Goal: Information Seeking & Learning: Learn about a topic

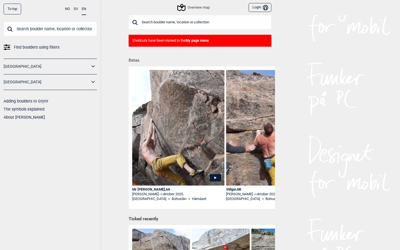
click at [185, 7] on icon at bounding box center [181, 7] width 11 height 11
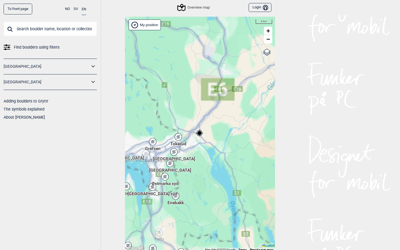
scroll to position [2, 0]
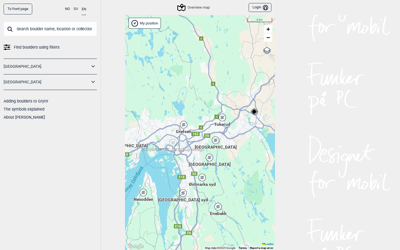
drag, startPoint x: 169, startPoint y: 124, endPoint x: 258, endPoint y: 97, distance: 93.3
click at [196, 98] on div "Hallingdal Stange [GEOGRAPHIC_DATA] syd [GEOGRAPHIC_DATA] og omegn [GEOGRAPHIC_…" at bounding box center [200, 132] width 150 height 235
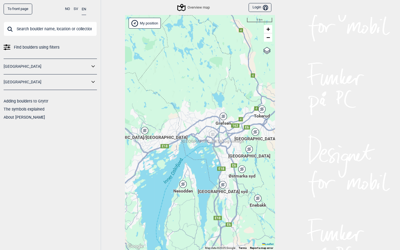
click at [148, 131] on icon at bounding box center [144, 130] width 7 height 7
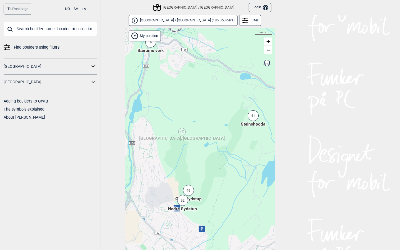
drag, startPoint x: 161, startPoint y: 148, endPoint x: 171, endPoint y: 67, distance: 82.2
click at [171, 67] on div "Hallingdal Stange [GEOGRAPHIC_DATA] syd [GEOGRAPHIC_DATA] og omegn [GEOGRAPHIC_…" at bounding box center [200, 145] width 150 height 235
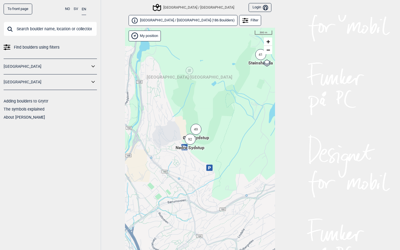
click at [191, 146] on span "Nedre Sydstup" at bounding box center [190, 148] width 29 height 6
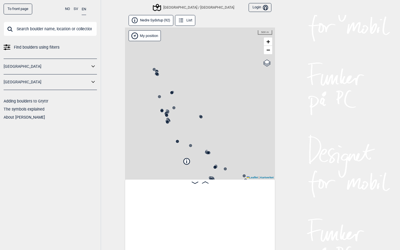
scroll to position [0, 44]
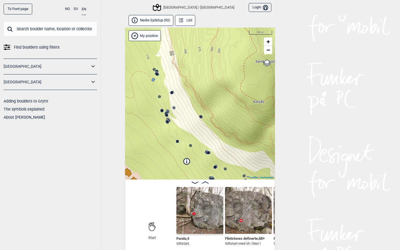
click at [186, 18] on button "List" at bounding box center [185, 20] width 20 height 11
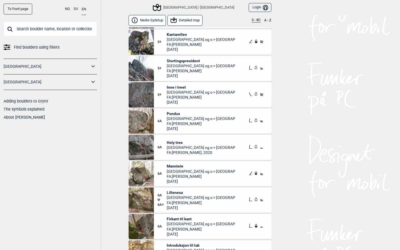
scroll to position [868, 0]
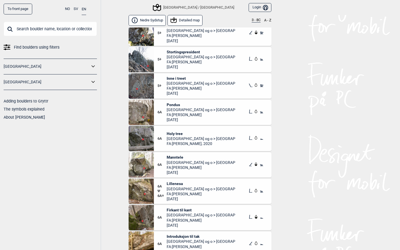
click at [168, 77] on span "Inne i treet" at bounding box center [201, 78] width 69 height 5
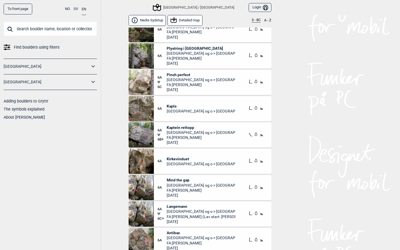
scroll to position [1126, 0]
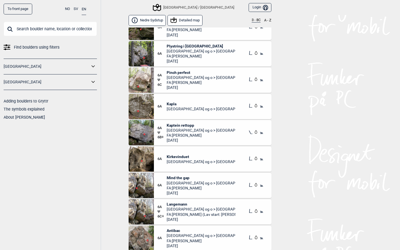
click at [196, 22] on button "3 - 8C" at bounding box center [256, 20] width 9 height 4
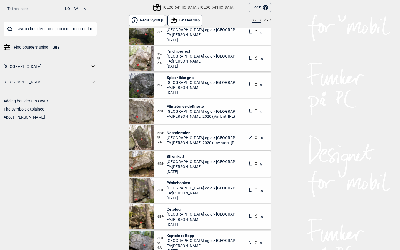
scroll to position [415, 0]
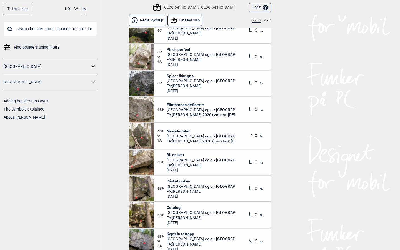
click at [175, 106] on span "Flintstones definerte" at bounding box center [201, 104] width 69 height 5
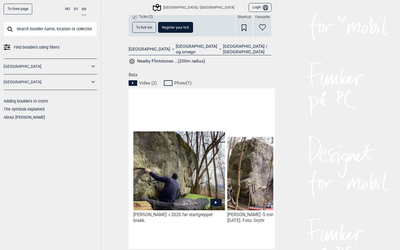
scroll to position [227, 0]
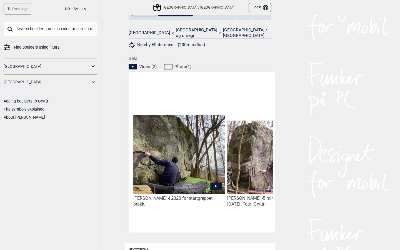
click at [196, 183] on icon at bounding box center [215, 186] width 11 height 7
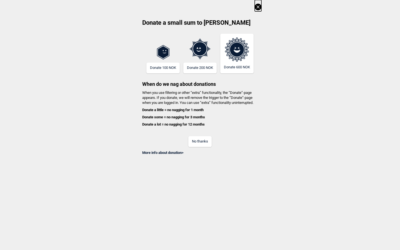
click at [191, 137] on button "No thanks" at bounding box center [199, 141] width 23 height 11
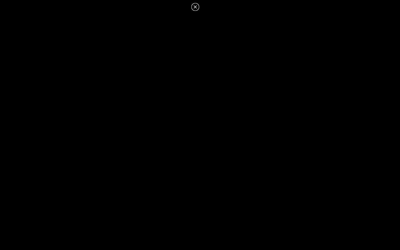
click at [195, 6] on icon at bounding box center [195, 6] width 3 height 3
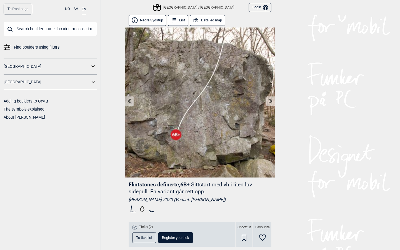
scroll to position [0, 0]
click at [183, 23] on button "List" at bounding box center [178, 20] width 20 height 11
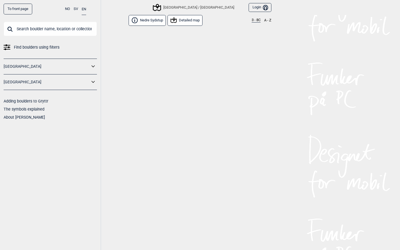
scroll to position [1871, 0]
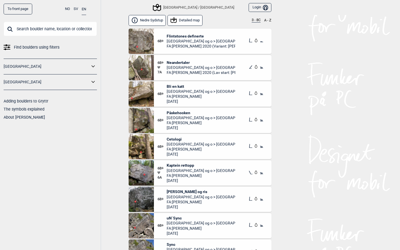
click at [196, 21] on button "3 - 8C" at bounding box center [256, 20] width 9 height 4
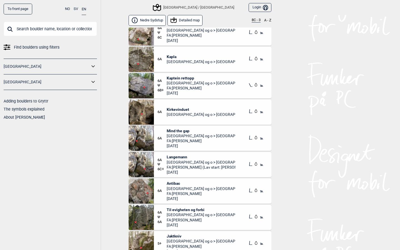
scroll to position [1451, 0]
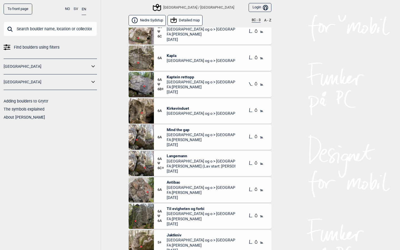
click at [175, 75] on span "Kaptein rettopp" at bounding box center [201, 76] width 69 height 5
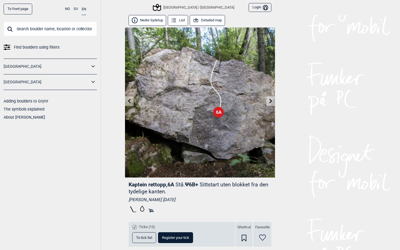
click at [196, 104] on link at bounding box center [270, 101] width 9 height 9
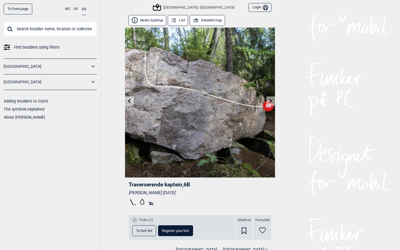
click at [196, 100] on icon at bounding box center [271, 101] width 4 height 4
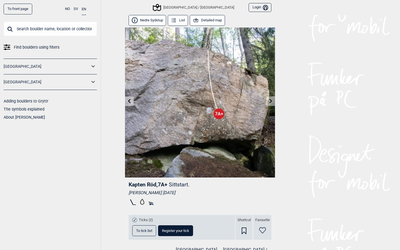
click at [196, 100] on icon at bounding box center [271, 101] width 4 height 4
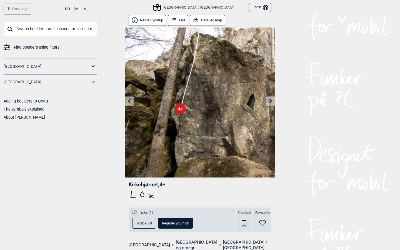
click at [188, 9] on div "[GEOGRAPHIC_DATA] / [GEOGRAPHIC_DATA]" at bounding box center [194, 7] width 80 height 7
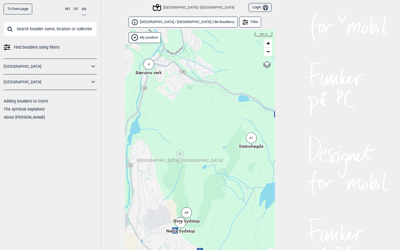
click at [186, 199] on div "49" at bounding box center [186, 212] width 11 height 11
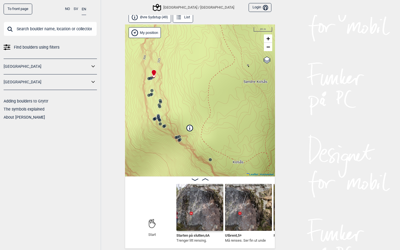
scroll to position [3, 0]
click at [196, 178] on icon at bounding box center [205, 179] width 7 height 2
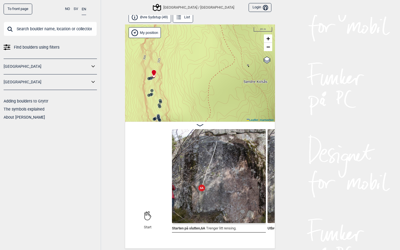
scroll to position [0, 50]
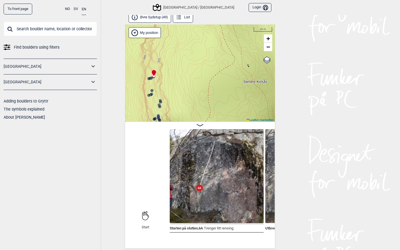
click at [180, 20] on icon at bounding box center [179, 17] width 6 height 6
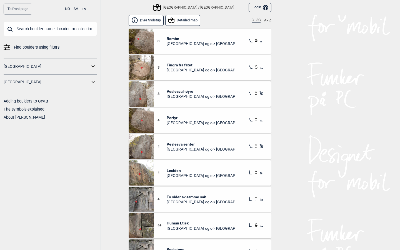
click at [196, 23] on div "Øvre Sydstup Detailed map 3 - 8C A - Z" at bounding box center [200, 21] width 143 height 13
click at [196, 21] on button "3 - 8C" at bounding box center [256, 20] width 9 height 4
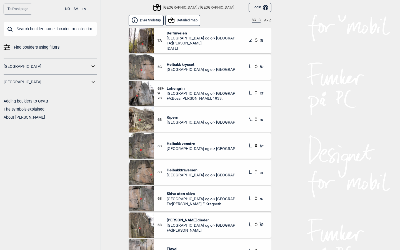
scroll to position [208, 0]
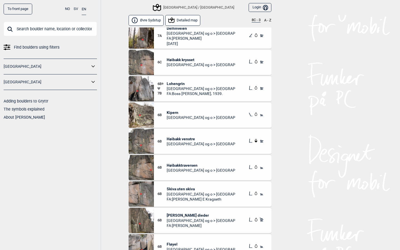
click at [167, 63] on span "[GEOGRAPHIC_DATA] og o > [GEOGRAPHIC_DATA] / K" at bounding box center [201, 64] width 69 height 5
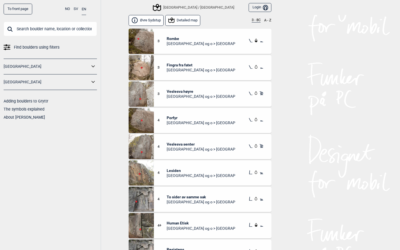
click at [196, 19] on button "3 - 8C" at bounding box center [256, 20] width 9 height 4
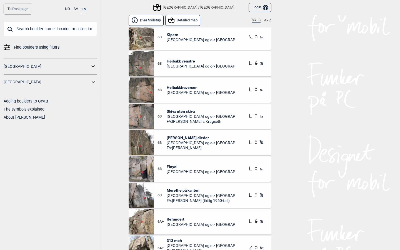
scroll to position [281, 0]
click at [173, 88] on span "Høibakktraversen" at bounding box center [201, 88] width 69 height 5
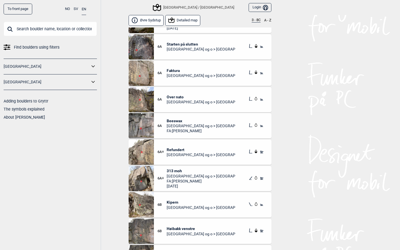
scroll to position [654, 0]
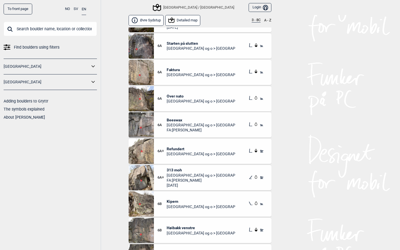
click at [168, 118] on span "Beeswax" at bounding box center [201, 120] width 69 height 5
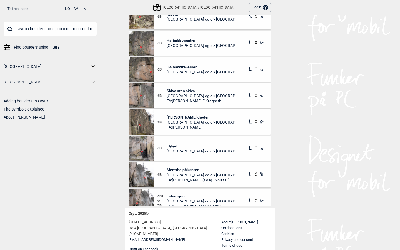
scroll to position [783, 0]
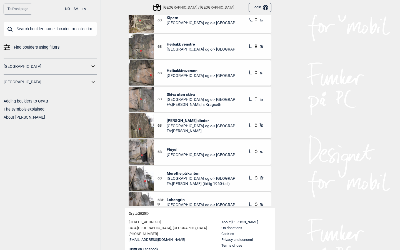
click at [169, 119] on span "[PERSON_NAME] dieder" at bounding box center [201, 120] width 69 height 5
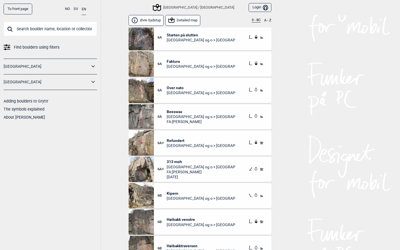
scroll to position [668, 0]
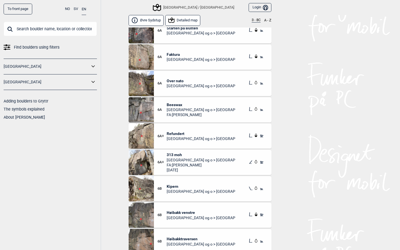
click at [168, 156] on span "313 moh" at bounding box center [201, 154] width 69 height 5
